Goal: Task Accomplishment & Management: Use online tool/utility

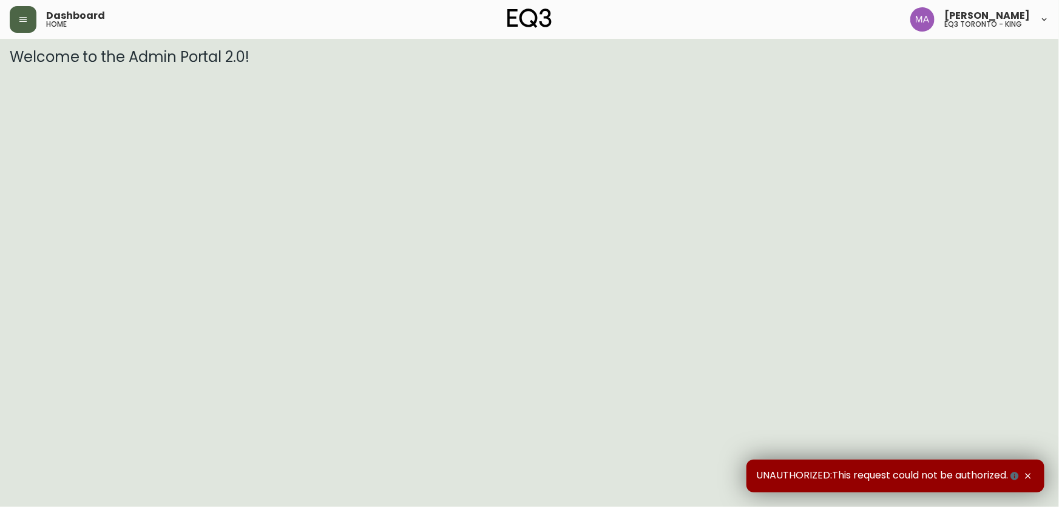
click at [29, 25] on button "button" at bounding box center [23, 19] width 27 height 27
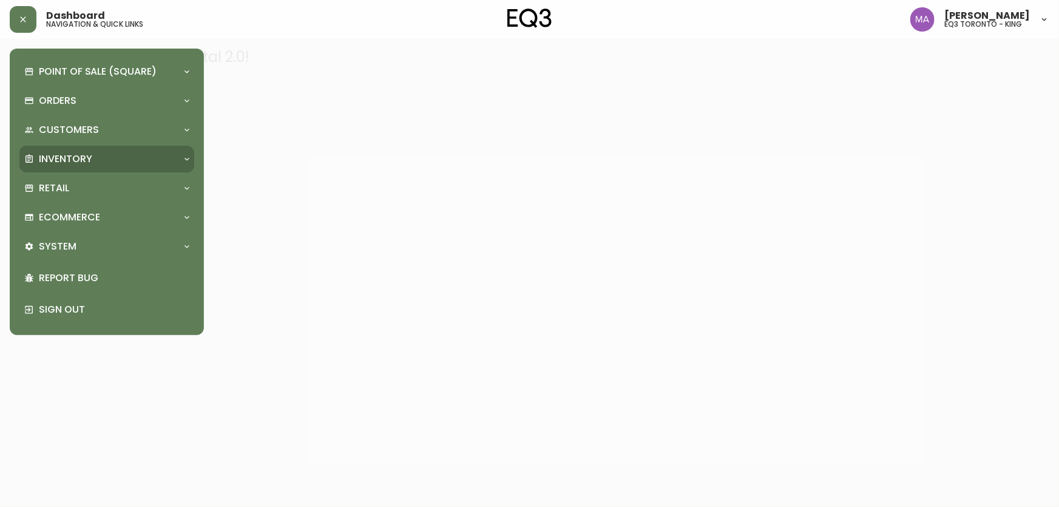
click at [67, 172] on div "Inventory" at bounding box center [106, 159] width 175 height 27
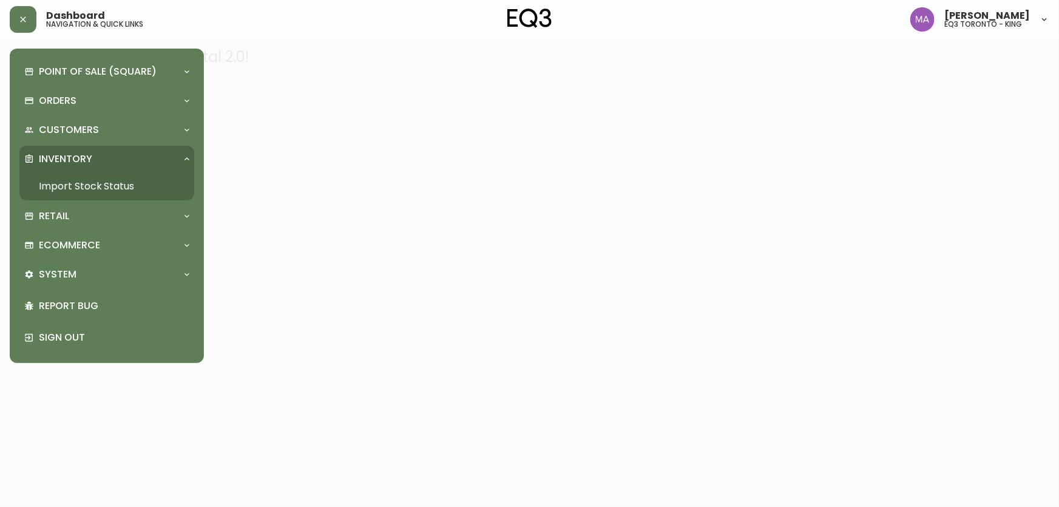
click at [124, 182] on link "Import Stock Status" at bounding box center [106, 186] width 175 height 28
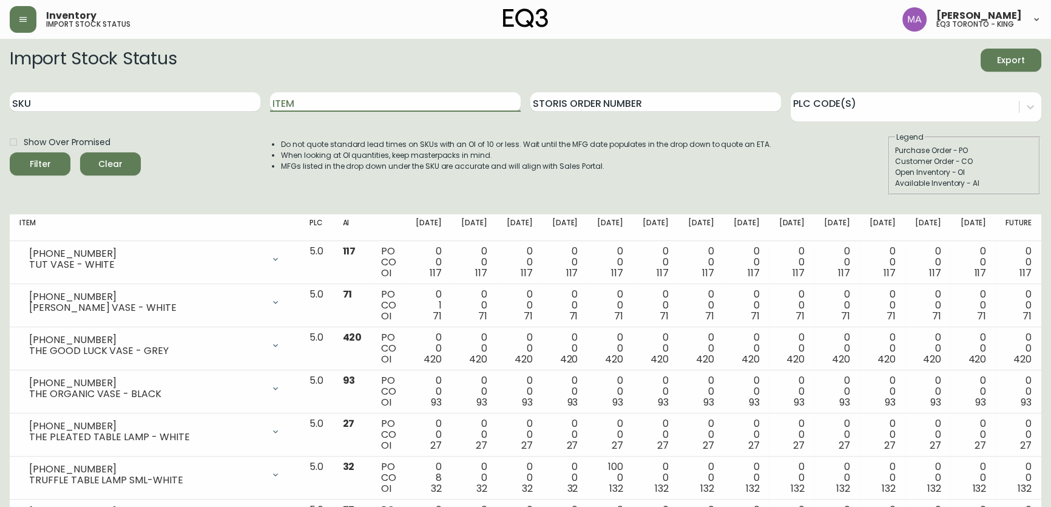
click at [323, 109] on input "Item" at bounding box center [395, 101] width 251 height 19
type input "KACIA"
click at [10, 152] on button "Filter" at bounding box center [40, 163] width 61 height 23
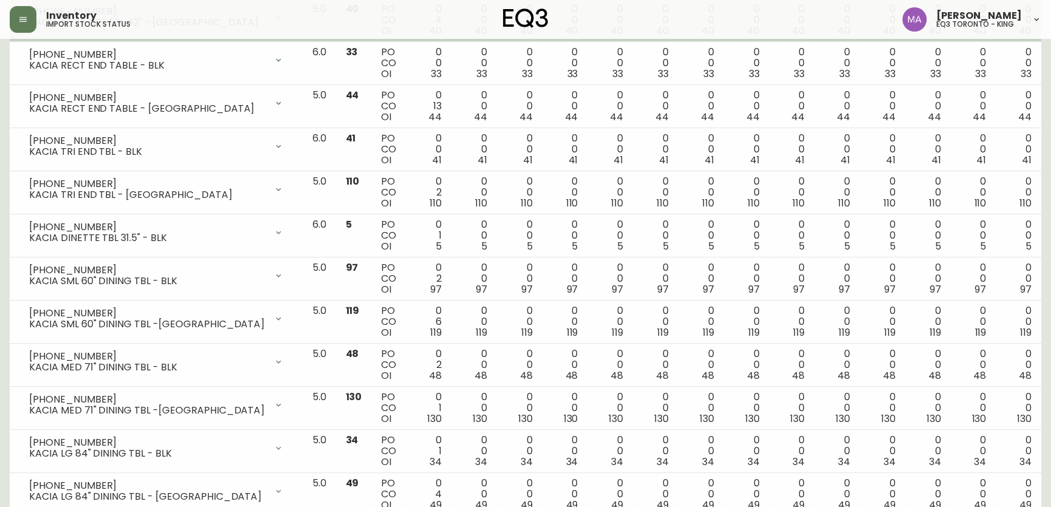
scroll to position [607, 0]
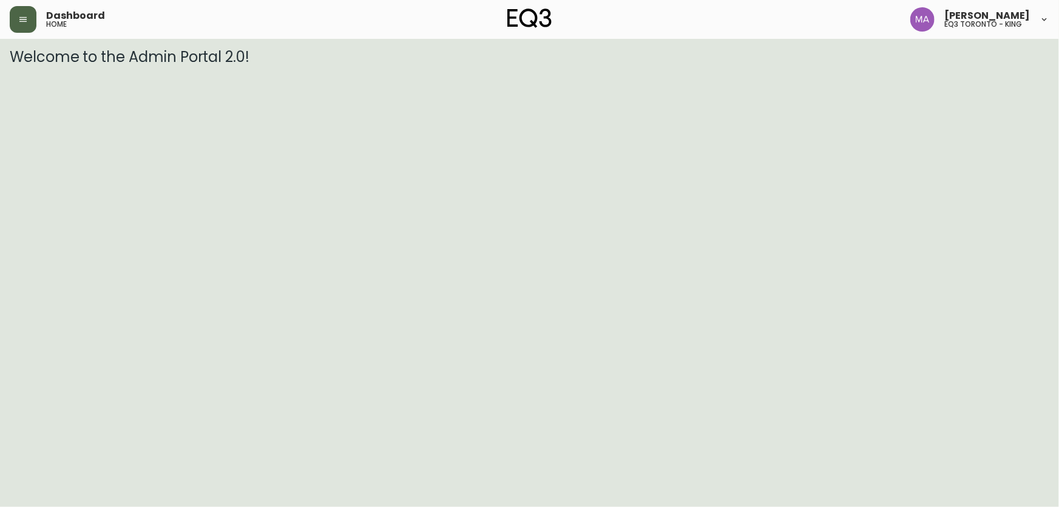
click at [22, 18] on icon "button" at bounding box center [23, 20] width 10 height 10
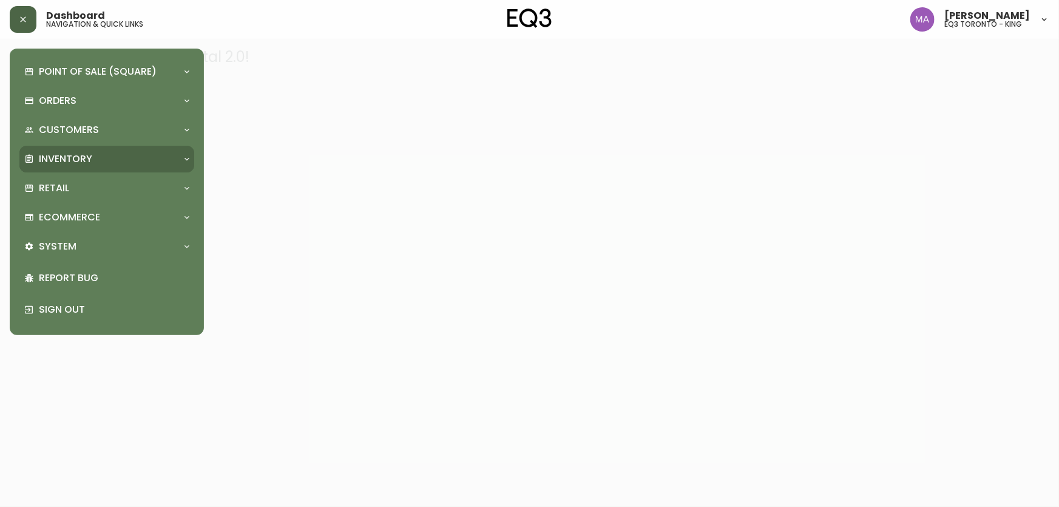
click at [56, 158] on p "Inventory" at bounding box center [65, 158] width 53 height 13
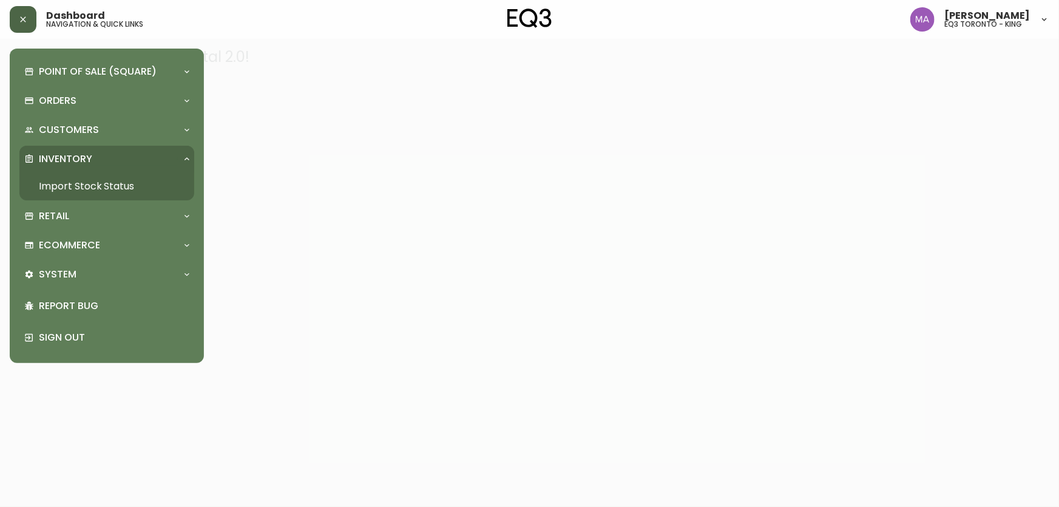
click at [123, 183] on link "Import Stock Status" at bounding box center [106, 186] width 175 height 28
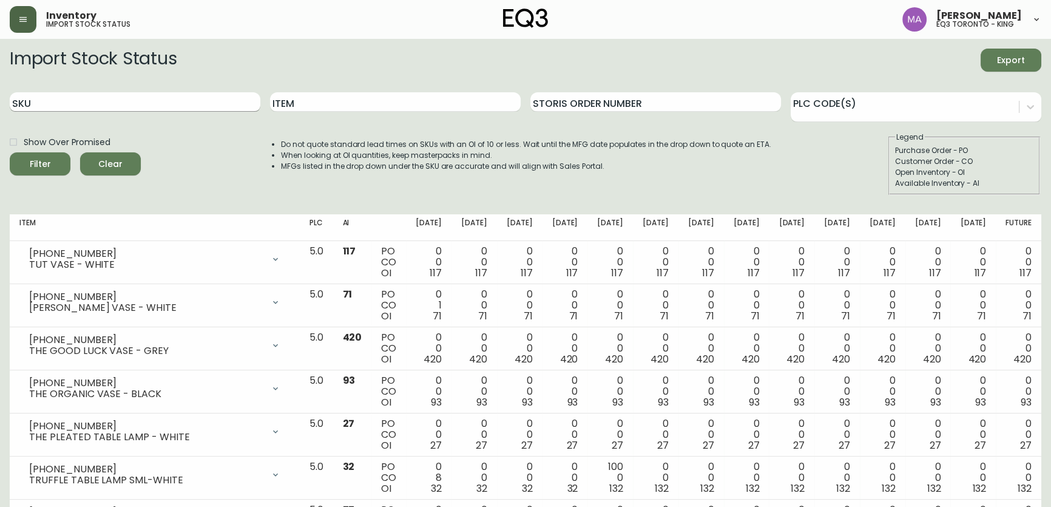
click at [127, 101] on input "SKU" at bounding box center [135, 101] width 251 height 19
paste input "3020-387-28"
click at [10, 152] on button "Filter" at bounding box center [40, 163] width 61 height 23
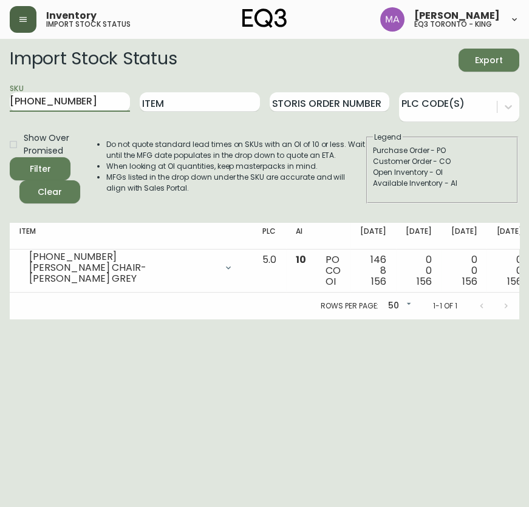
drag, startPoint x: 121, startPoint y: 103, endPoint x: 5, endPoint y: 109, distance: 116.1
click at [0, 111] on html "Inventory import stock status Michael Avakian eq3 toronto - king Import Stock S…" at bounding box center [264, 159] width 529 height 319
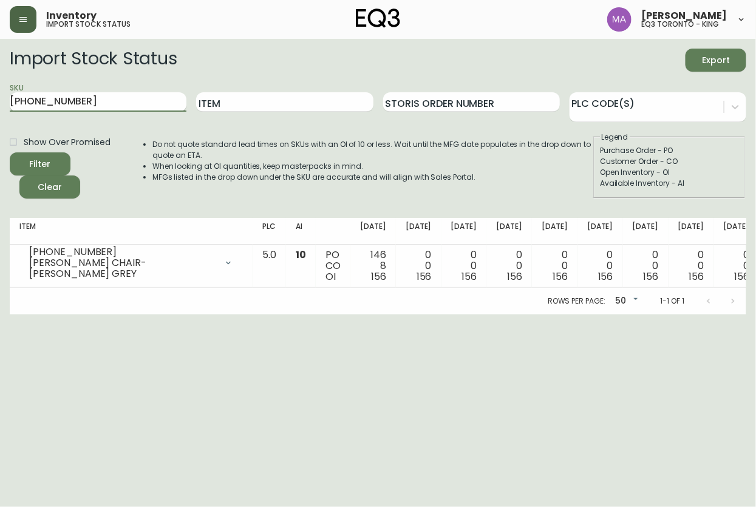
click at [140, 98] on input "3020-387-28" at bounding box center [98, 101] width 177 height 19
type input "3"
paste input "3020-621-4"
click at [10, 152] on button "Filter" at bounding box center [40, 163] width 61 height 23
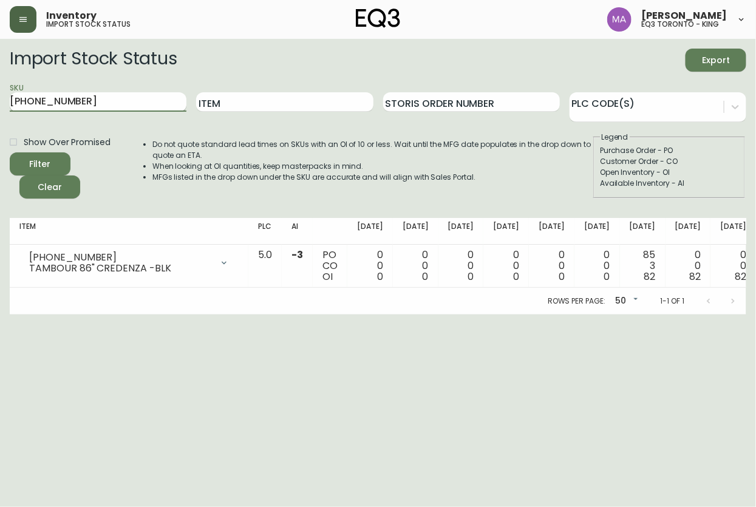
click at [109, 95] on input "3020-621-4" at bounding box center [98, 101] width 177 height 19
type input "3"
paste input "3020-621-8"
type input "3020-621-8"
click at [10, 152] on button "Filter" at bounding box center [40, 163] width 61 height 23
